Goal: Transaction & Acquisition: Book appointment/travel/reservation

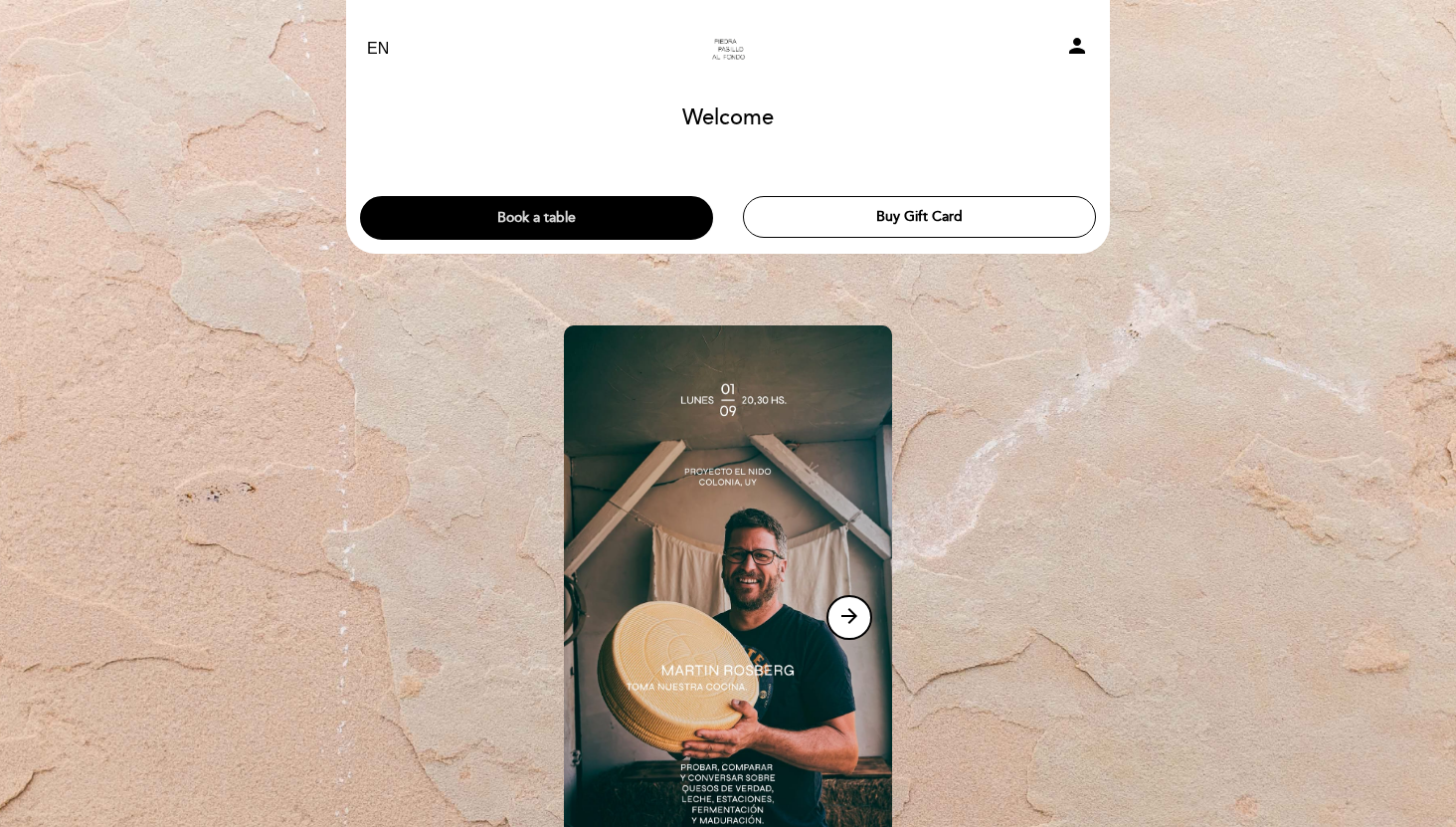
click at [589, 212] on button "Book a table" at bounding box center [536, 218] width 353 height 44
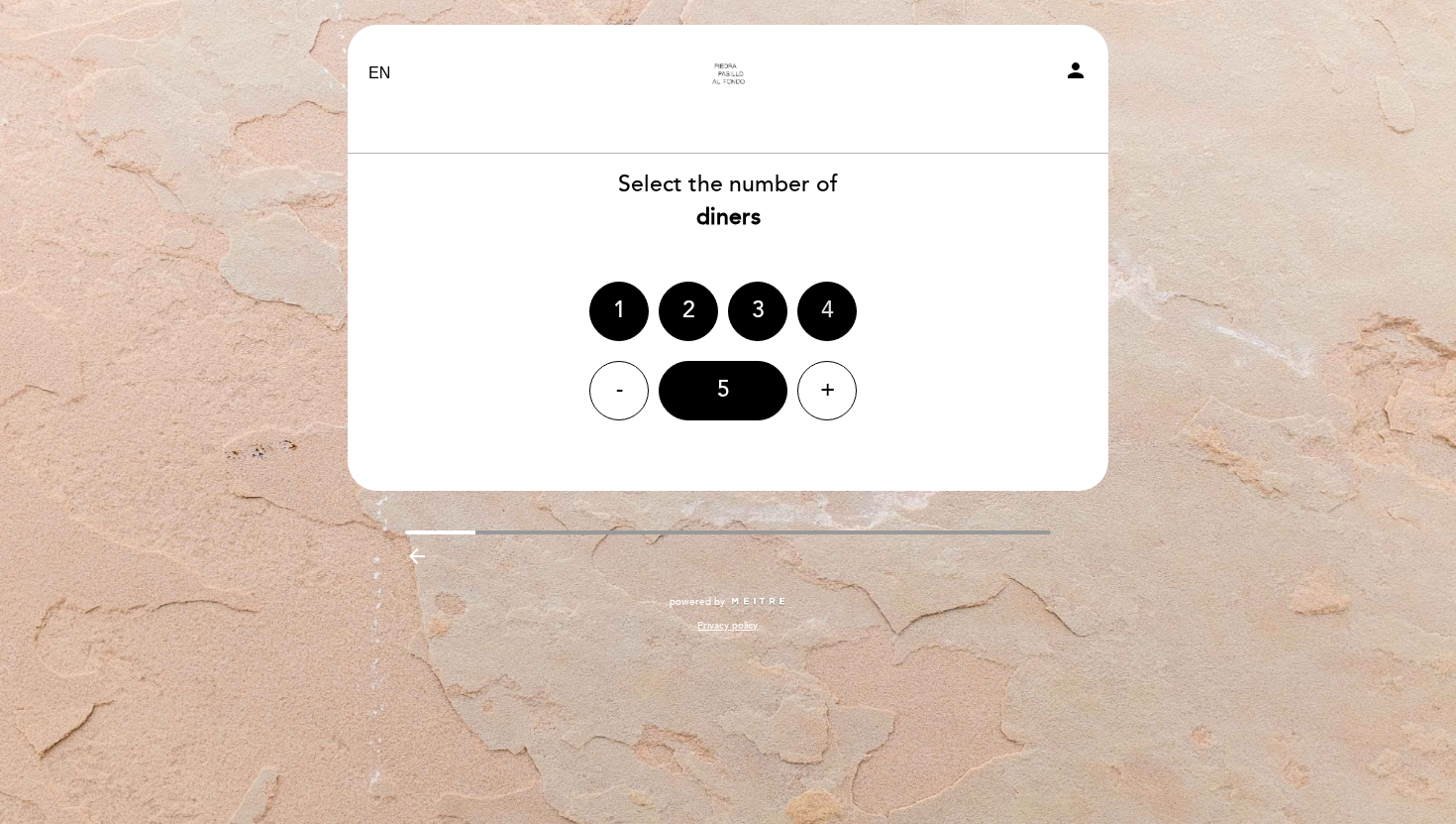
click at [827, 319] on div "4" at bounding box center [828, 311] width 59 height 59
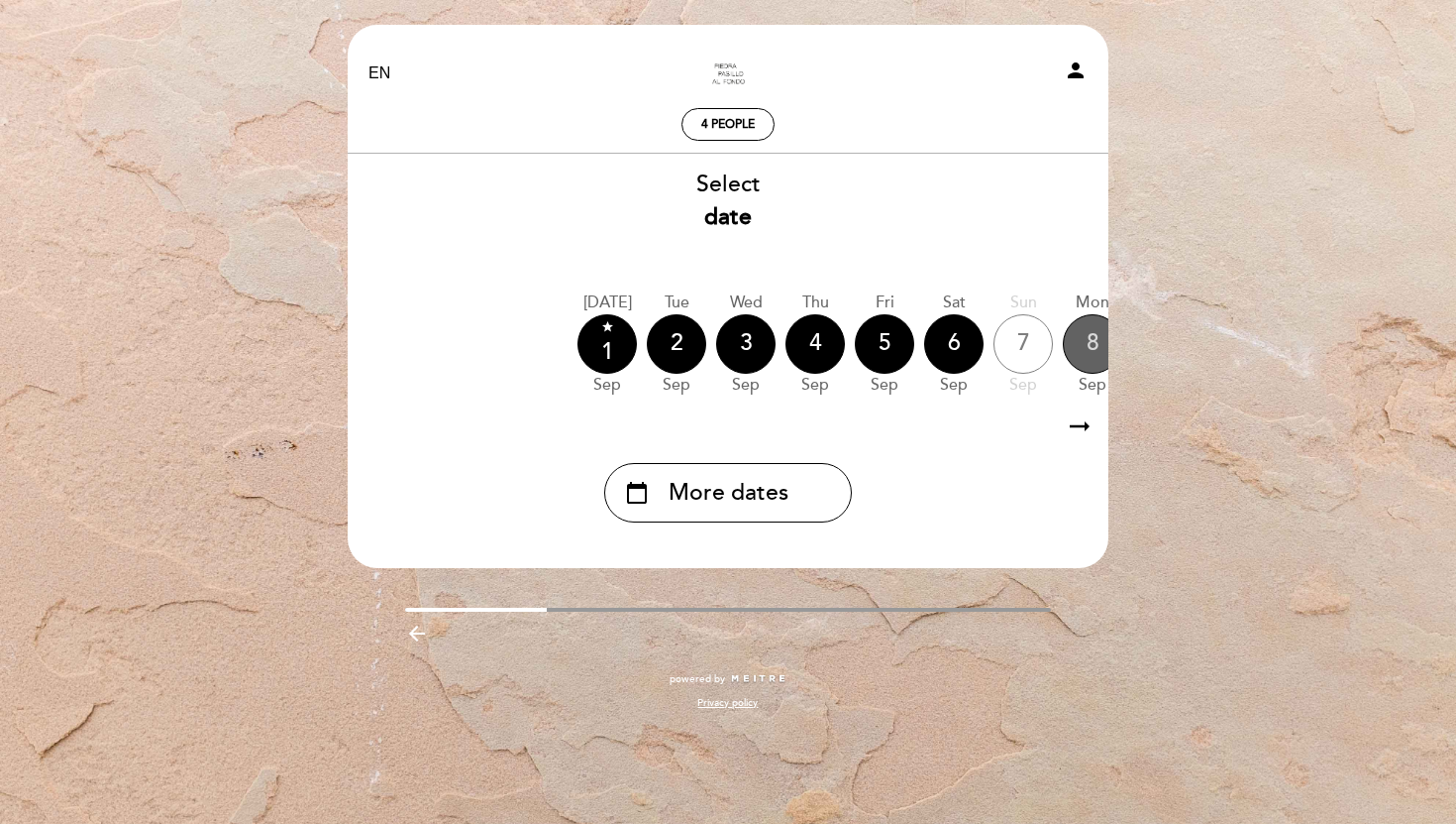
click at [1086, 326] on div "8" at bounding box center [1092, 344] width 59 height 59
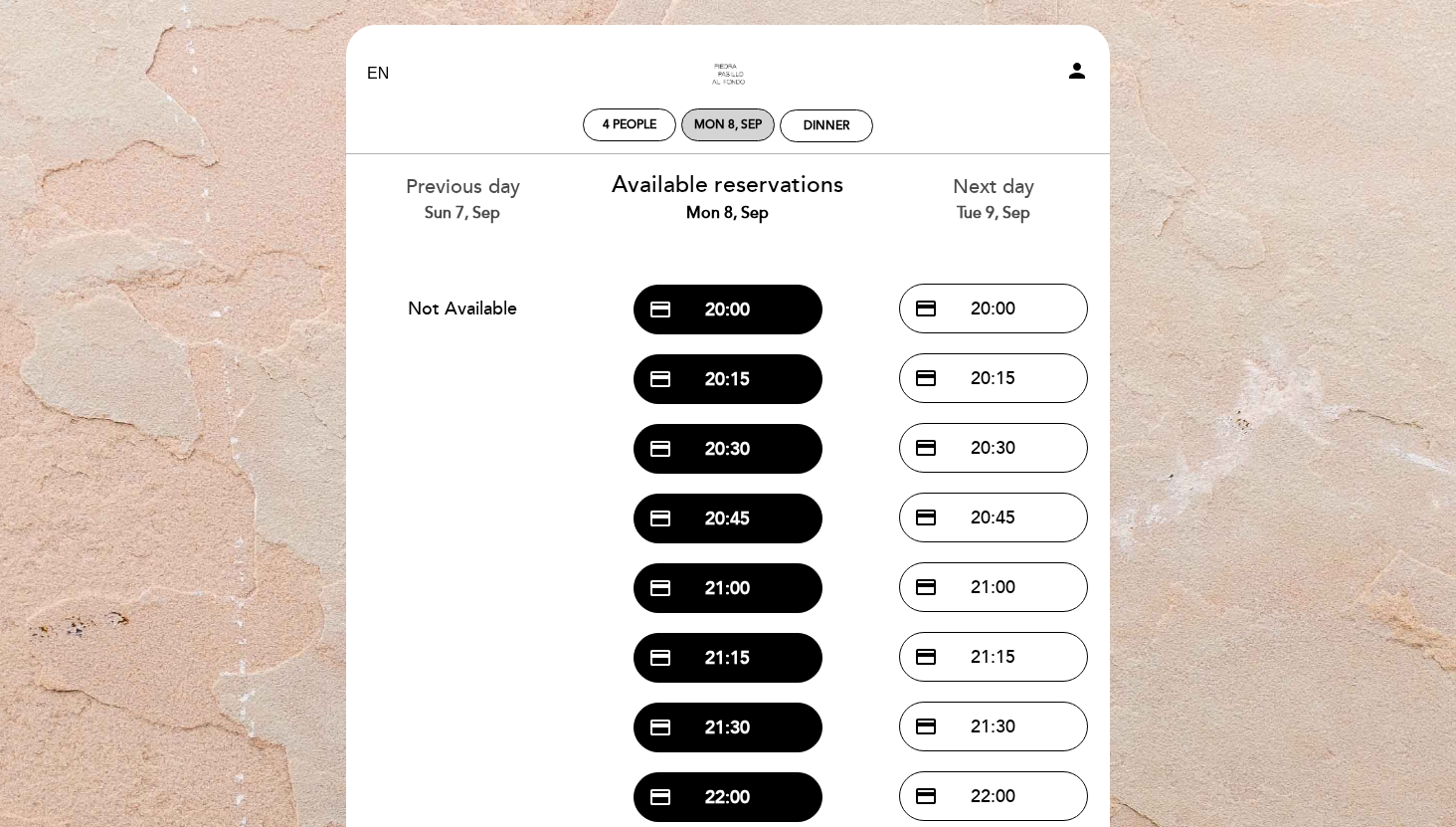
click at [711, 118] on div "Mon 8, Sep" at bounding box center [728, 124] width 68 height 15
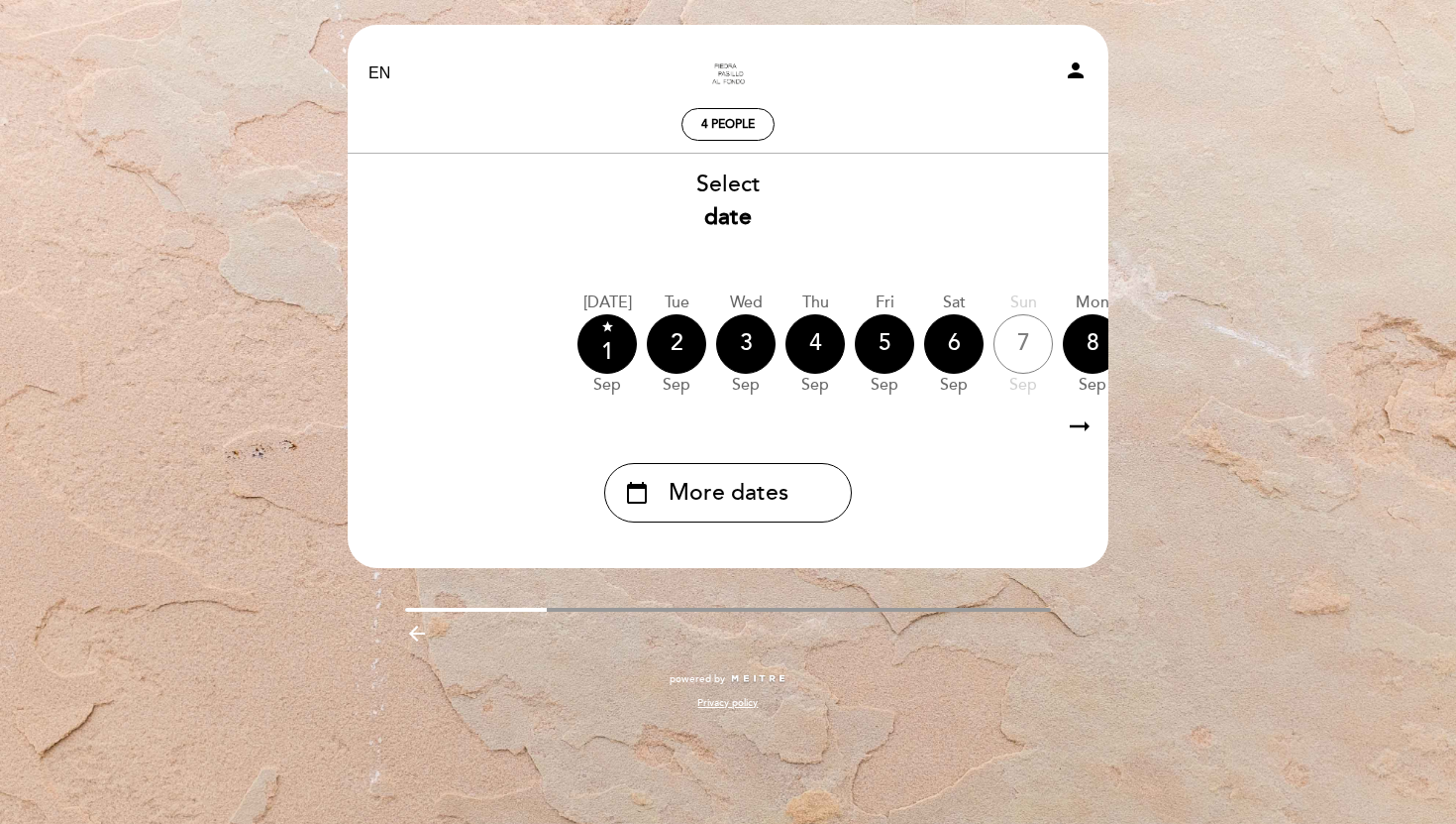
click at [1078, 434] on icon "arrow_right_alt" at bounding box center [1079, 426] width 30 height 43
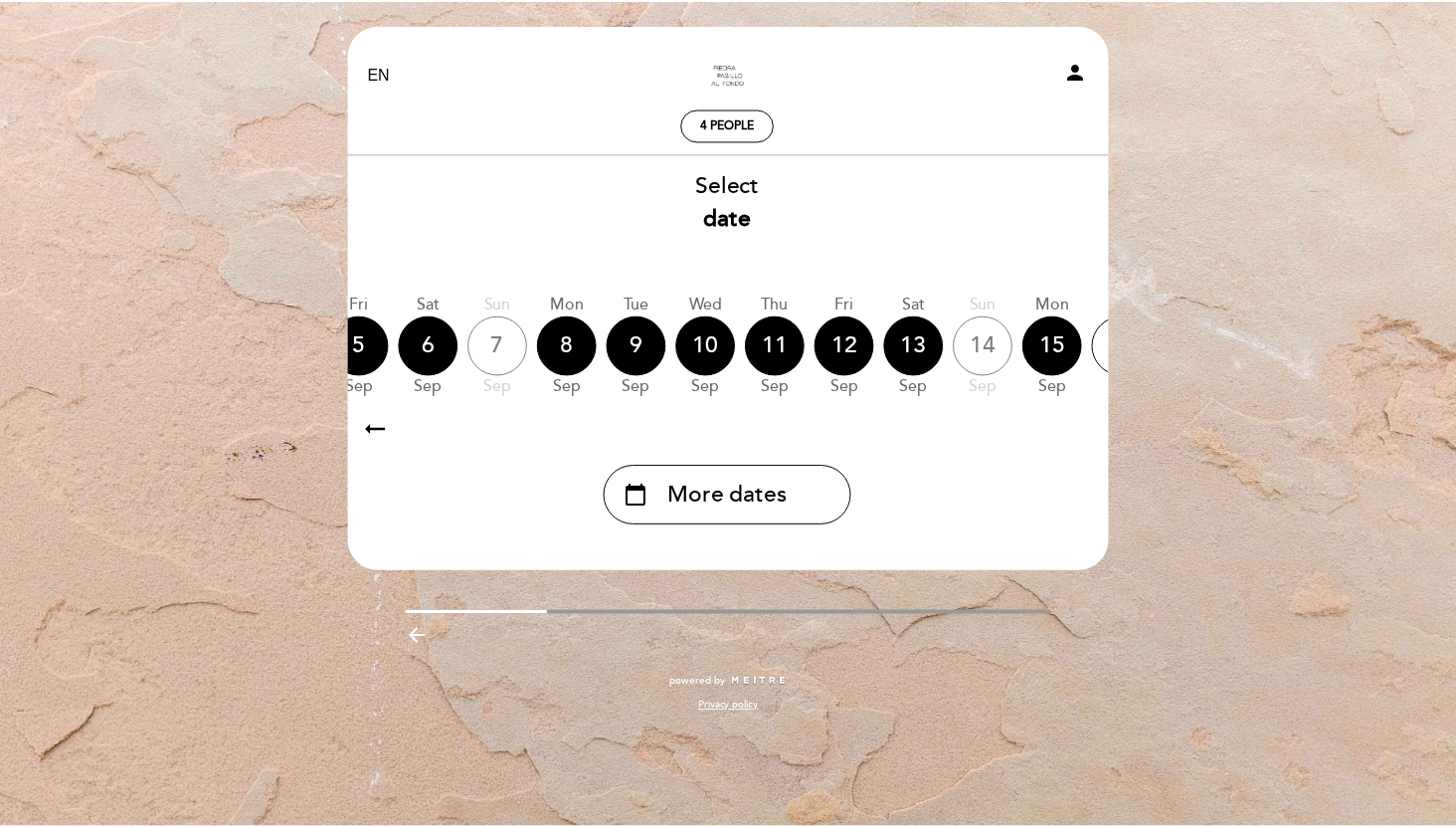
scroll to position [0, 580]
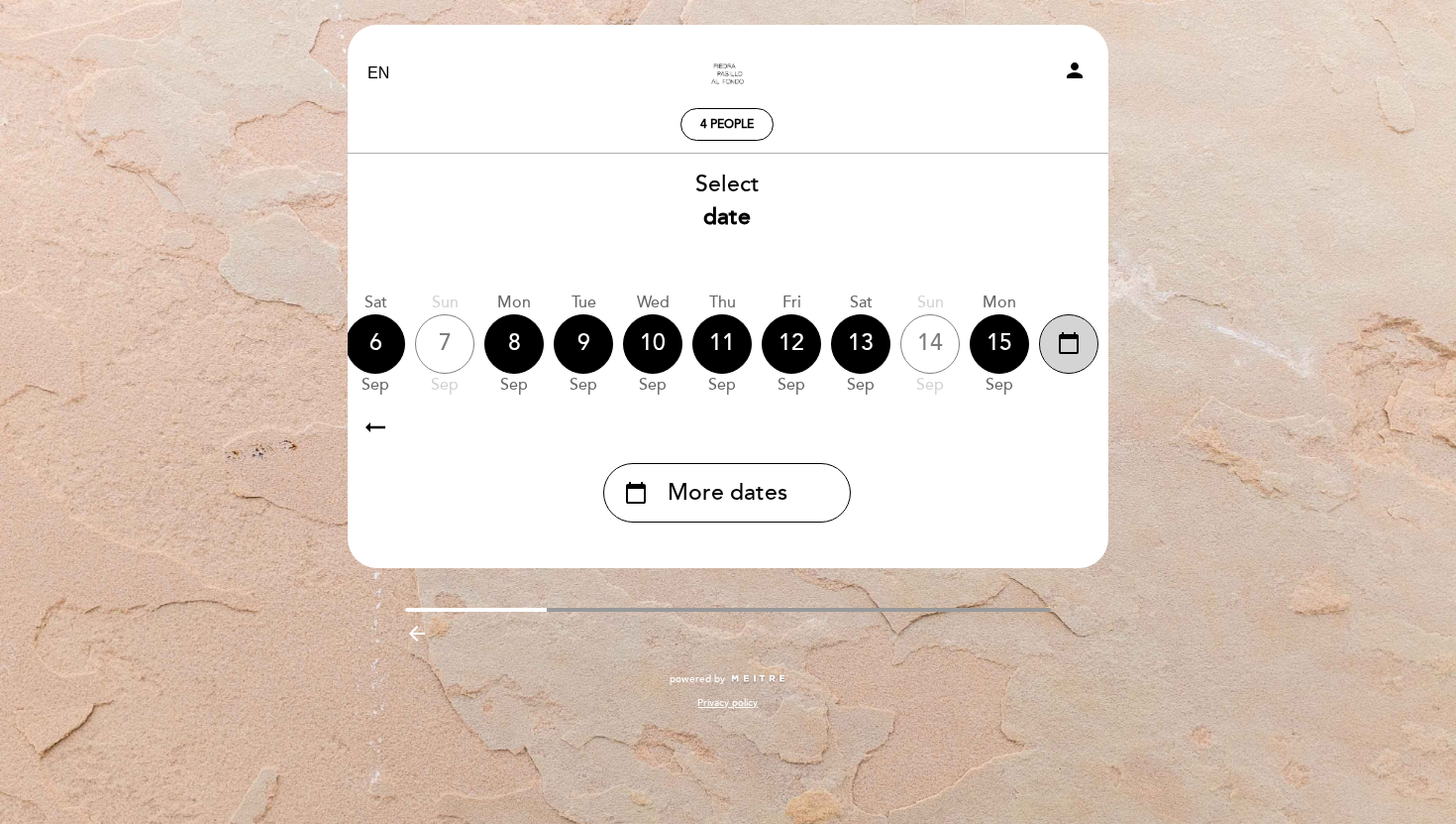
click at [1064, 345] on icon "calendar_today" at bounding box center [1068, 343] width 24 height 34
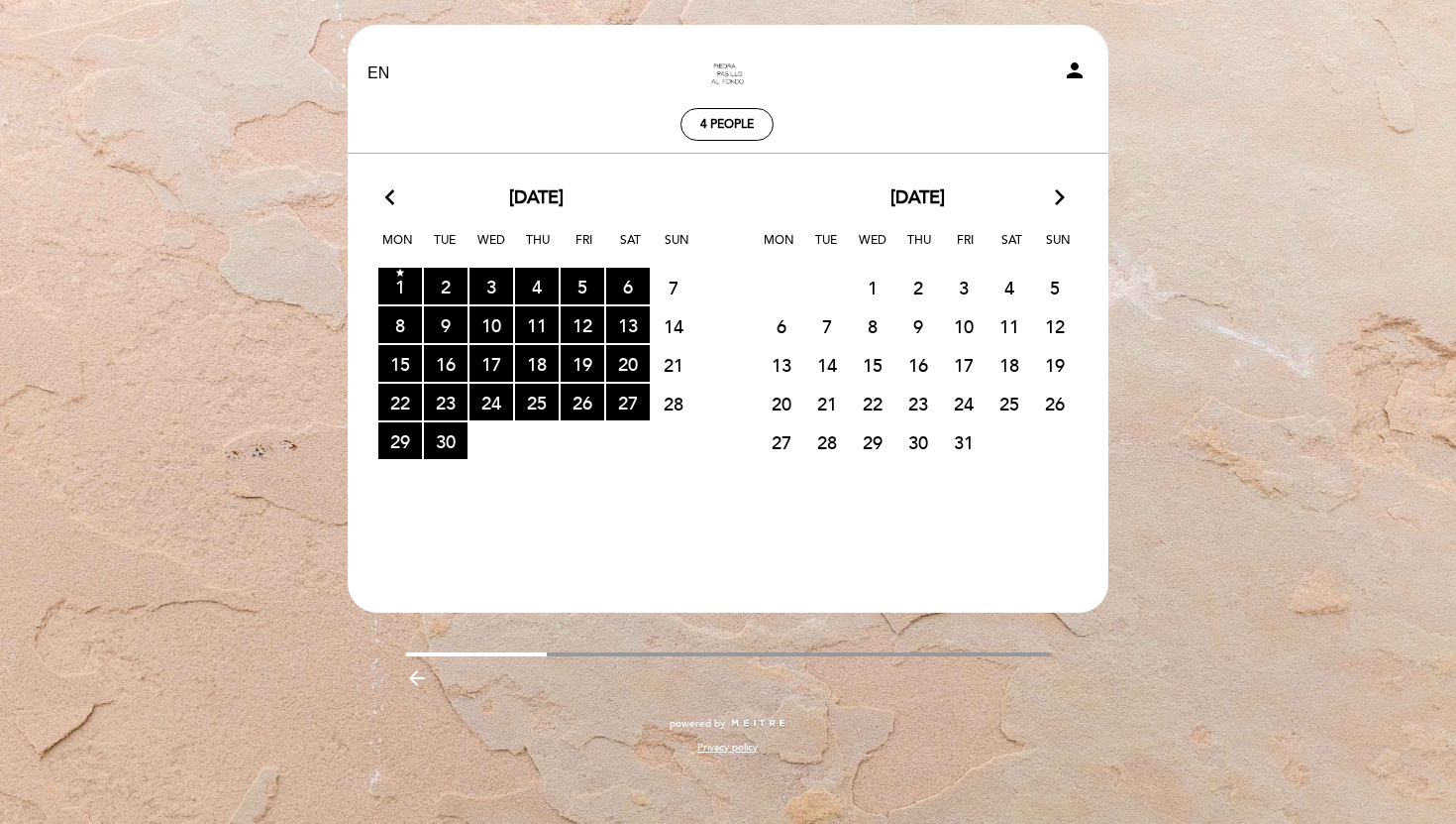
click at [868, 287] on span "1" at bounding box center [873, 287] width 44 height 37
click at [967, 286] on span "3" at bounding box center [963, 287] width 44 height 37
click at [995, 286] on span "4" at bounding box center [1009, 287] width 44 height 37
click at [835, 323] on span "7" at bounding box center [828, 325] width 44 height 37
click at [405, 288] on span "star 1 RESERVATIONS AVAILABLE" at bounding box center [400, 286] width 44 height 37
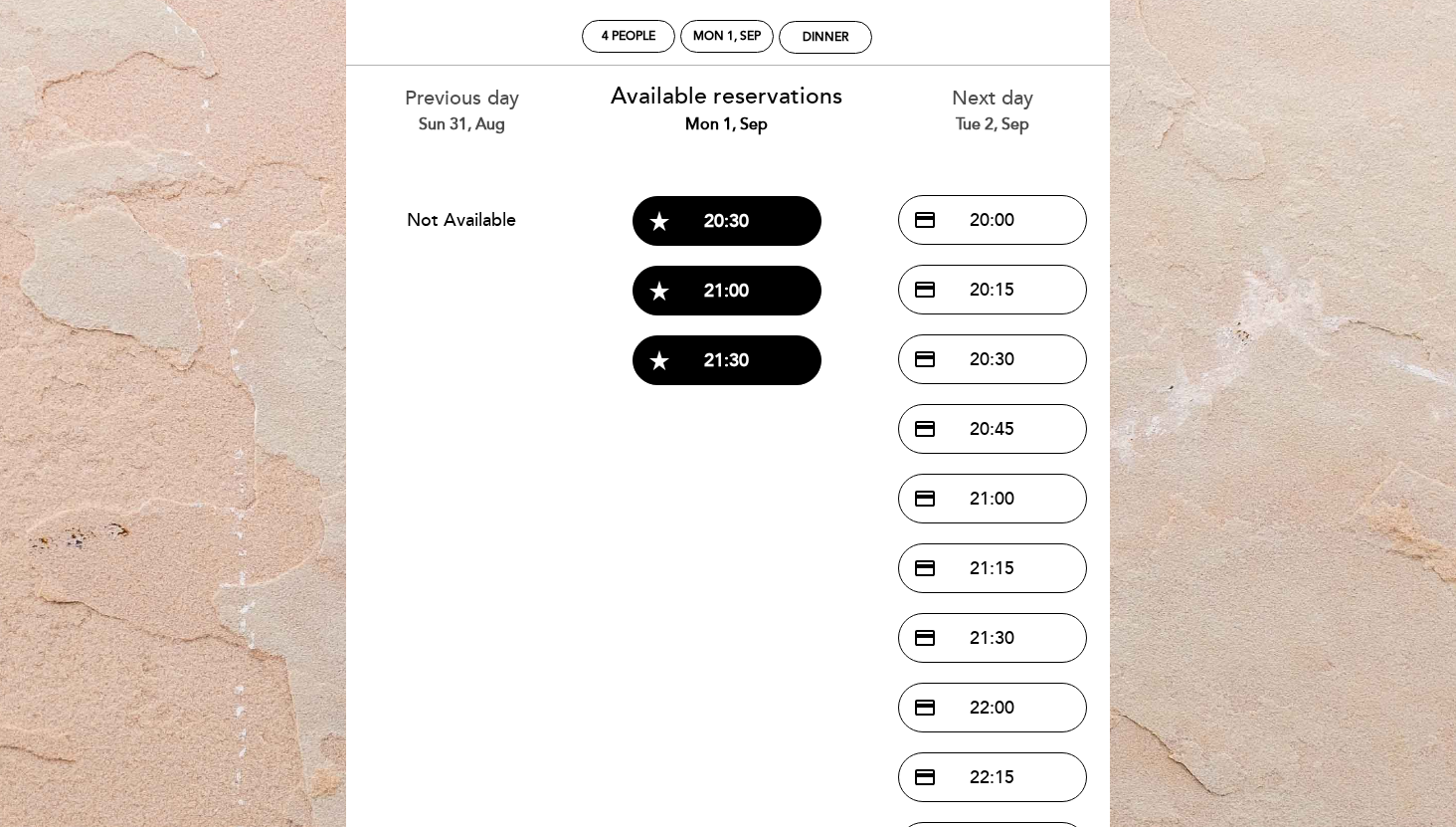
scroll to position [0, 0]
